Goal: Navigation & Orientation: Find specific page/section

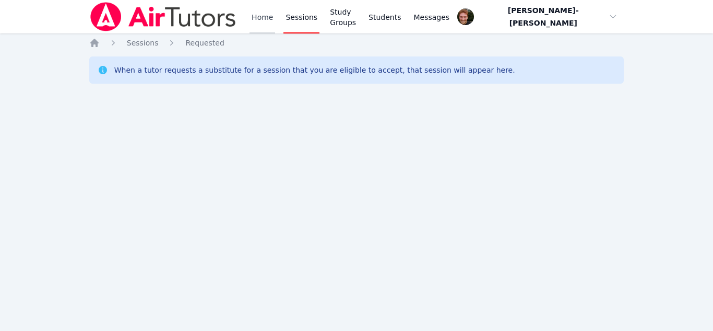
click at [256, 22] on link "Home" at bounding box center [263, 16] width 26 height 33
click at [254, 28] on link "Home" at bounding box center [263, 16] width 26 height 33
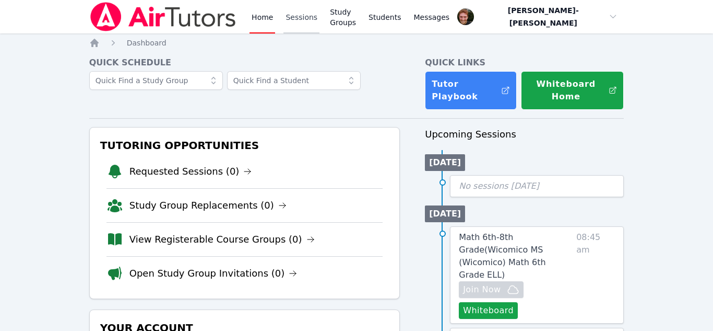
click at [288, 9] on link "Sessions" at bounding box center [302, 16] width 36 height 33
click at [302, 17] on link "Sessions" at bounding box center [302, 16] width 36 height 33
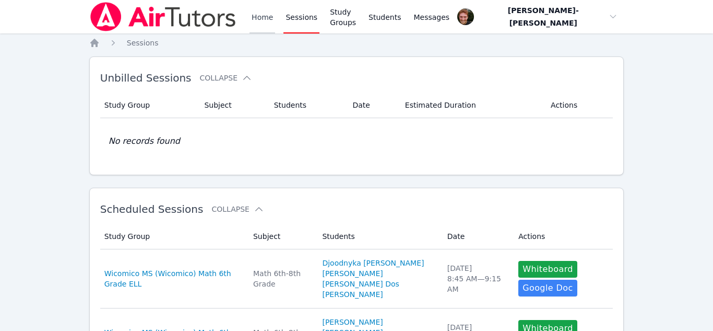
click at [266, 21] on link "Home" at bounding box center [263, 16] width 26 height 33
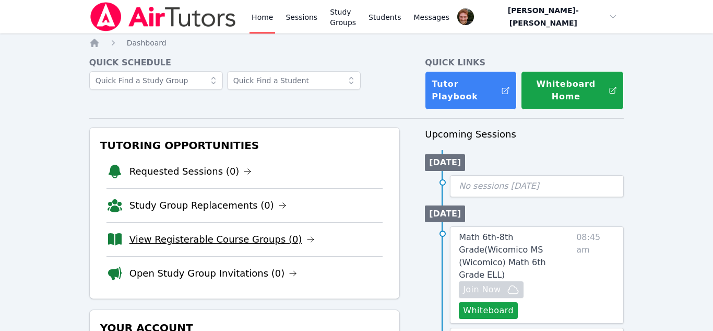
click at [185, 233] on link "View Registerable Course Groups (0)" at bounding box center [221, 239] width 185 height 15
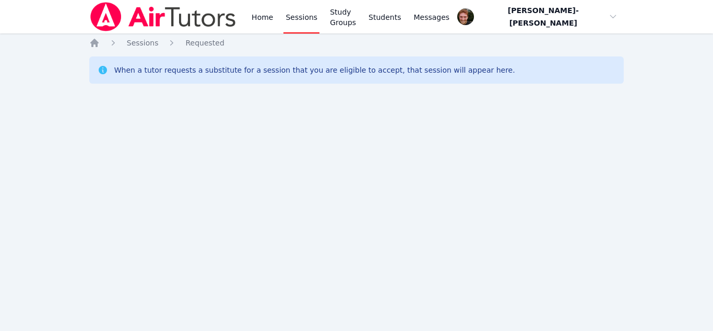
click at [0, 119] on div "Home Sessions Study Groups Students Messages Open user menu Vincent Astray-Cane…" at bounding box center [356, 165] width 713 height 331
